Goal: Transaction & Acquisition: Purchase product/service

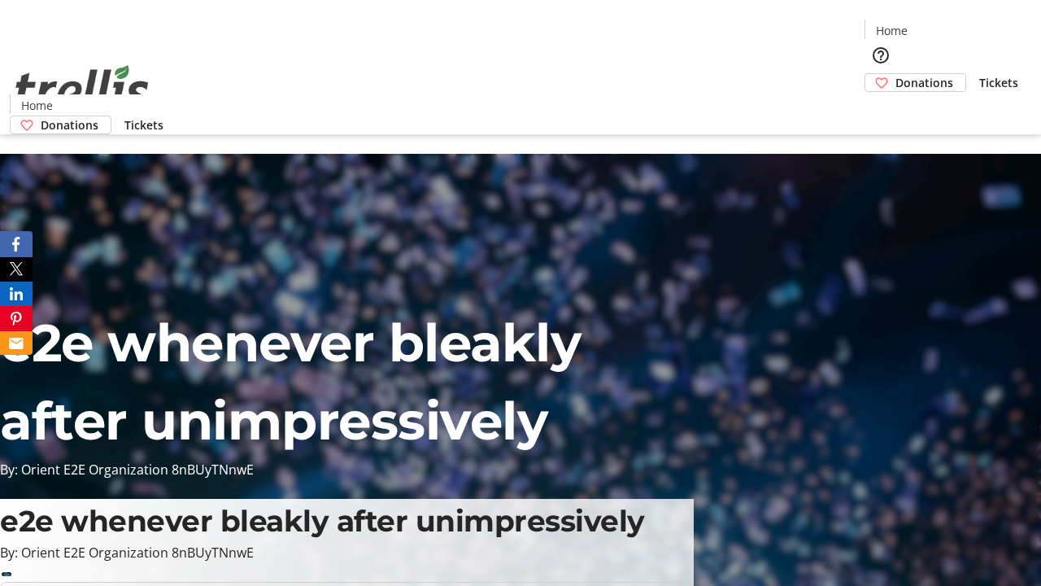
click at [896, 74] on span "Donations" at bounding box center [925, 82] width 58 height 17
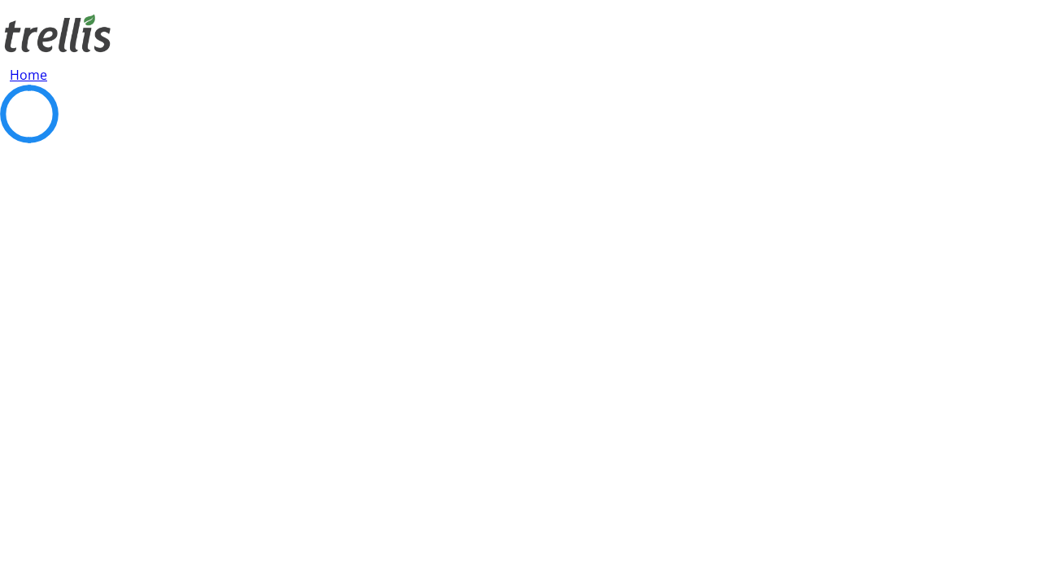
select select "CA"
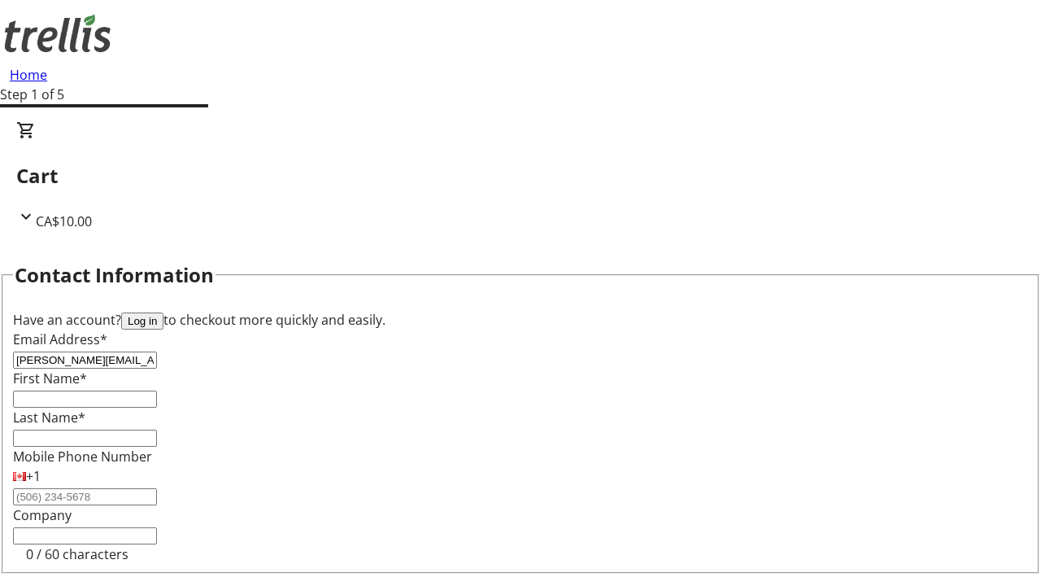
type input "[PERSON_NAME][EMAIL_ADDRESS][DOMAIN_NAME]"
type input "[PERSON_NAME]"
type input "[STREET_ADDRESS][PERSON_NAME]"
type input "Kelowna"
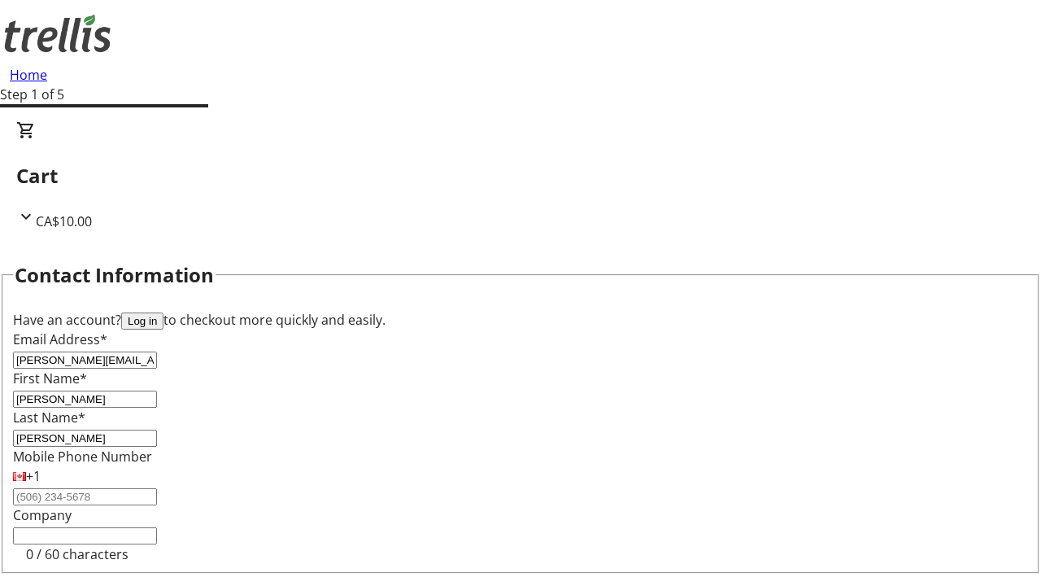
select select "BC"
type input "Kelowna"
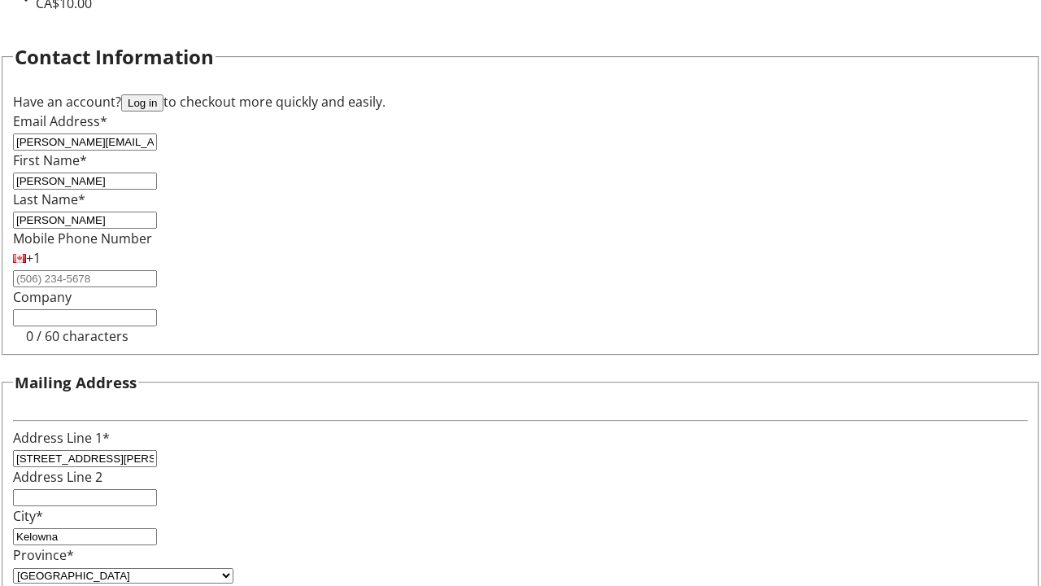
type input "V1Y 0C2"
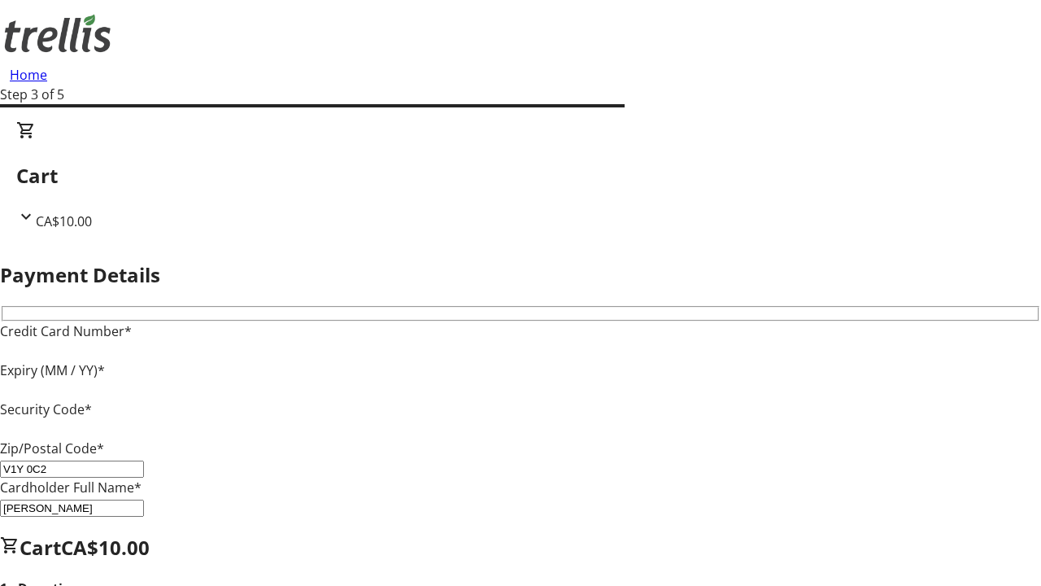
type input "V1Y 0C2"
